Goal: Task Accomplishment & Management: Manage account settings

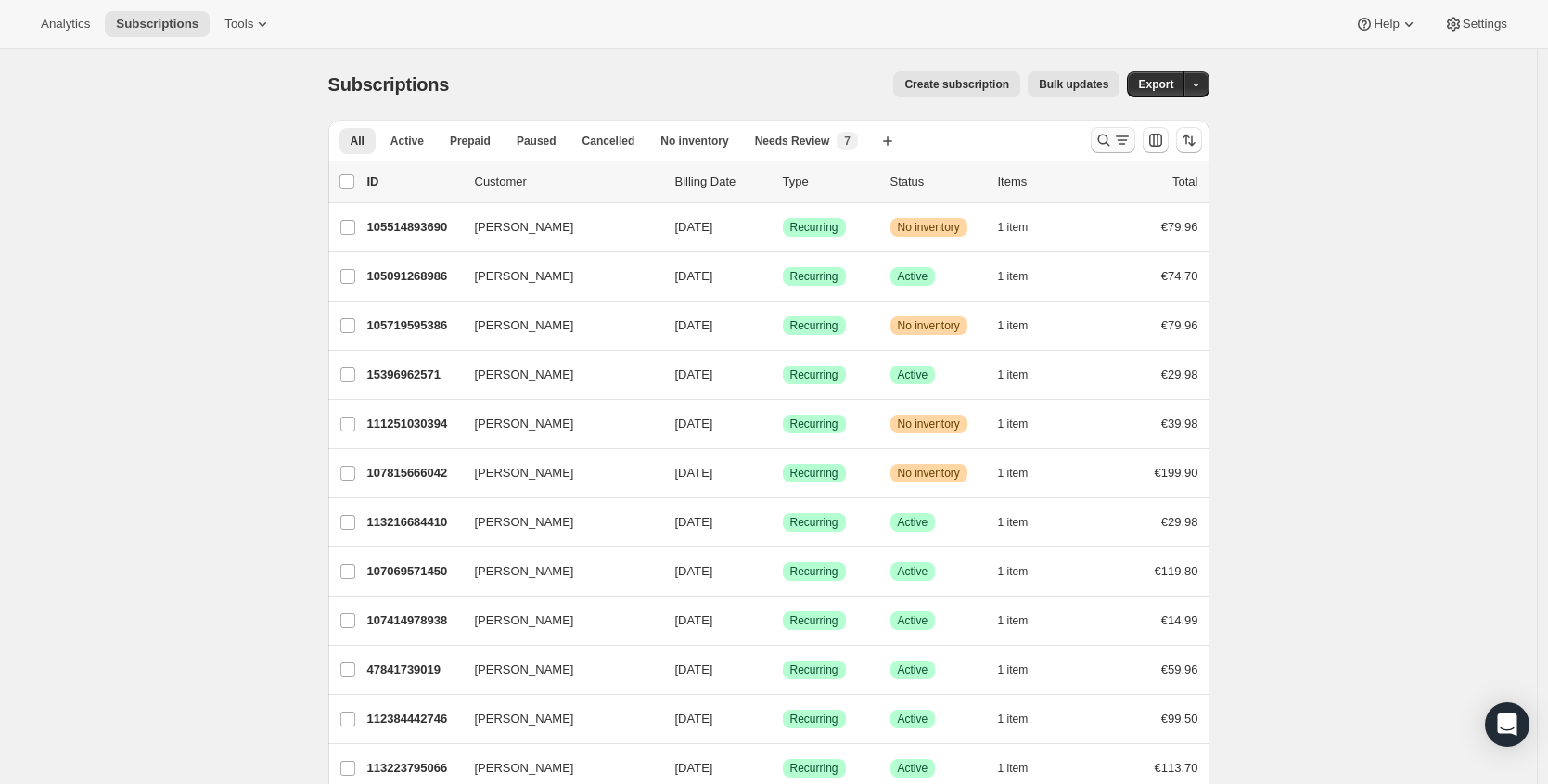
click at [1103, 149] on icon "Search and filter results" at bounding box center [1103, 139] width 18 height 18
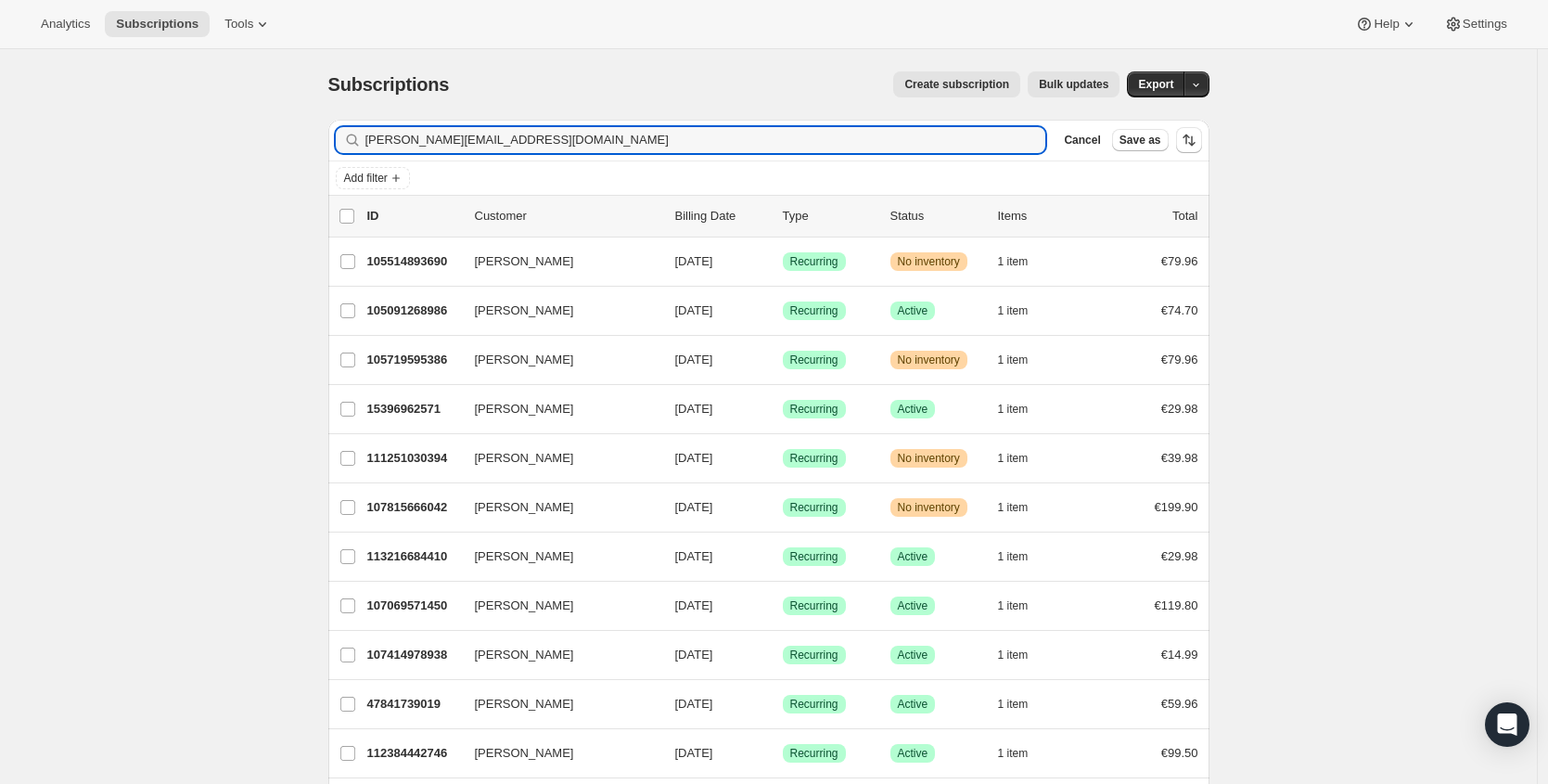
type input "[PERSON_NAME][EMAIL_ADDRESS][DOMAIN_NAME]"
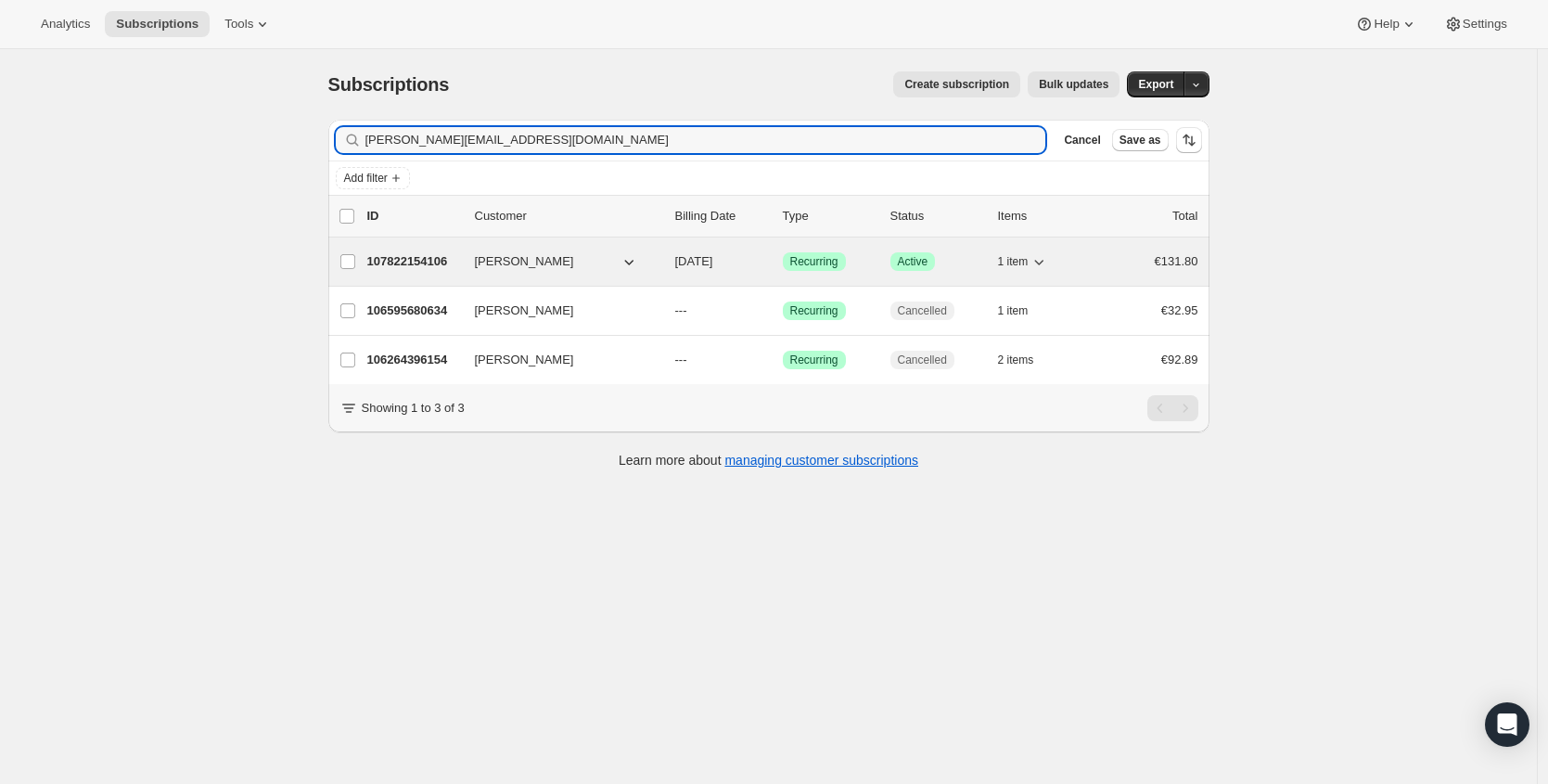
click at [415, 258] on p "107822154106" at bounding box center [413, 261] width 93 height 18
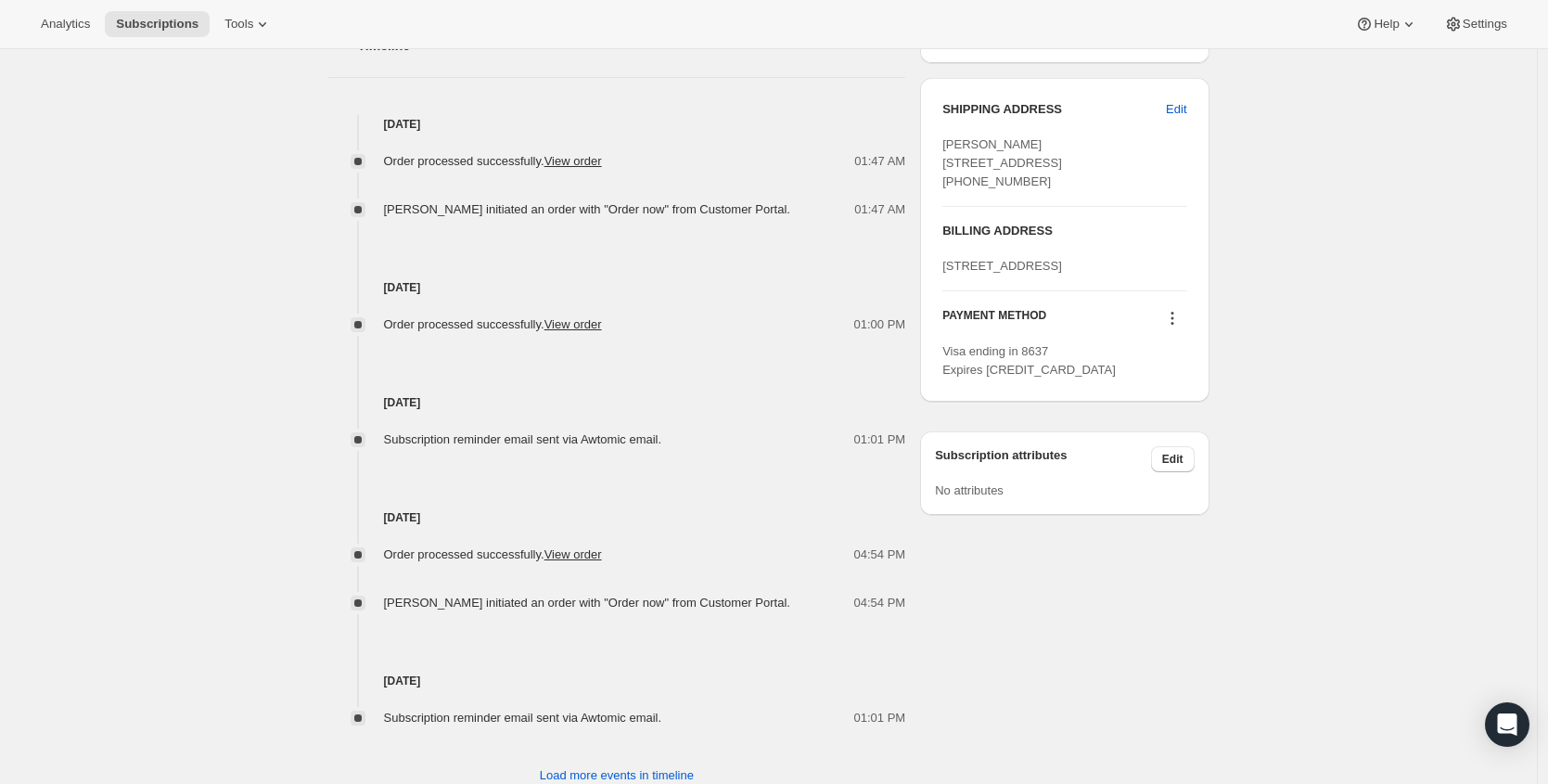
scroll to position [732, 0]
drag, startPoint x: 942, startPoint y: 147, endPoint x: 995, endPoint y: 196, distance: 72.2
click at [1070, 221] on div "SHIPPING ADDRESS Edit [GEOGRAPHIC_DATA][STREET_ADDRESS] [PHONE_NUMBER] BILLING …" at bounding box center [1064, 241] width 288 height 323
copy span "[PERSON_NAME] [STREET_ADDRESS] [PHONE_NUMBER]"
